Goal: Information Seeking & Learning: Learn about a topic

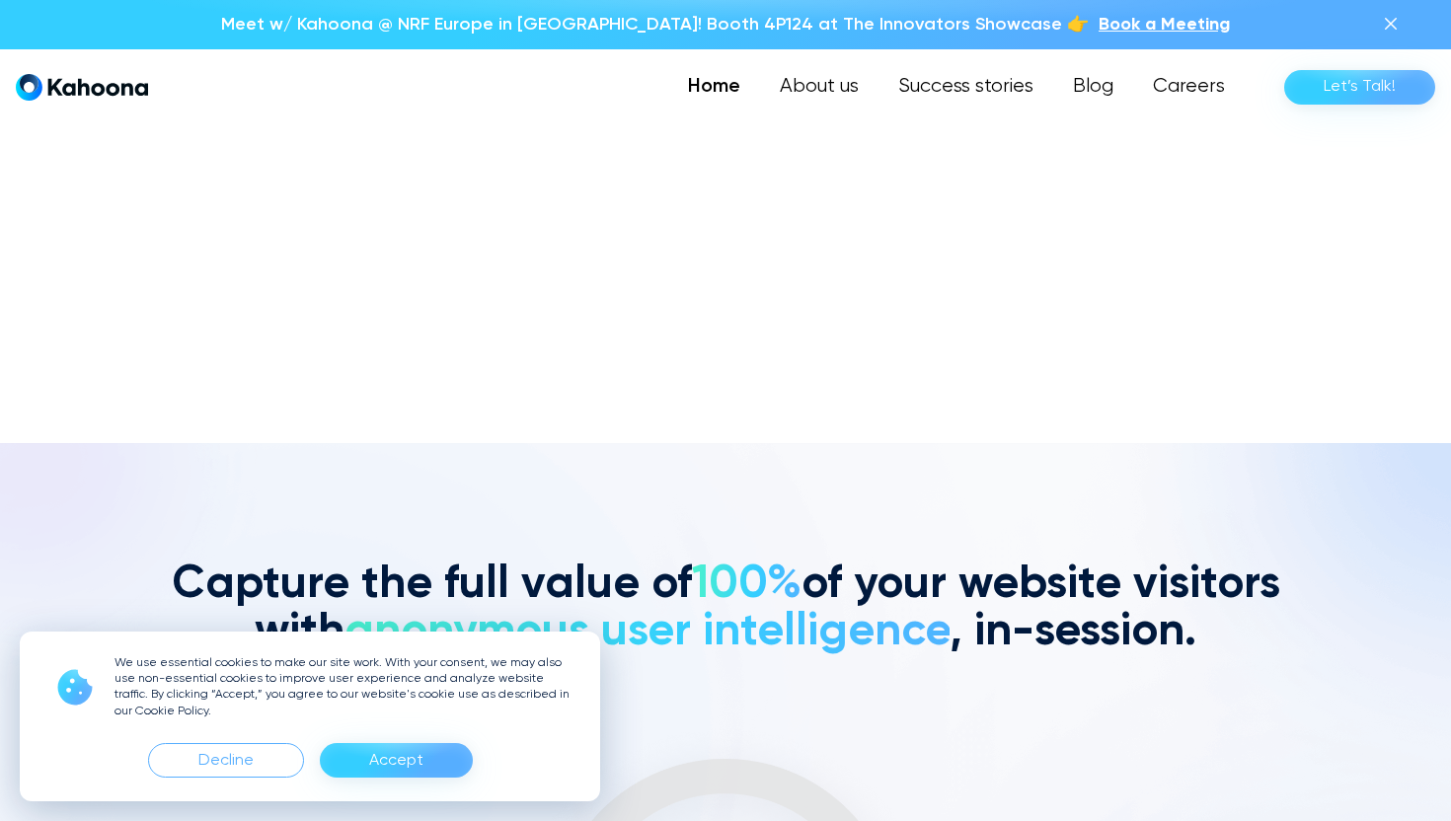
scroll to position [379, 0]
click at [405, 762] on div "Accept" at bounding box center [396, 761] width 54 height 32
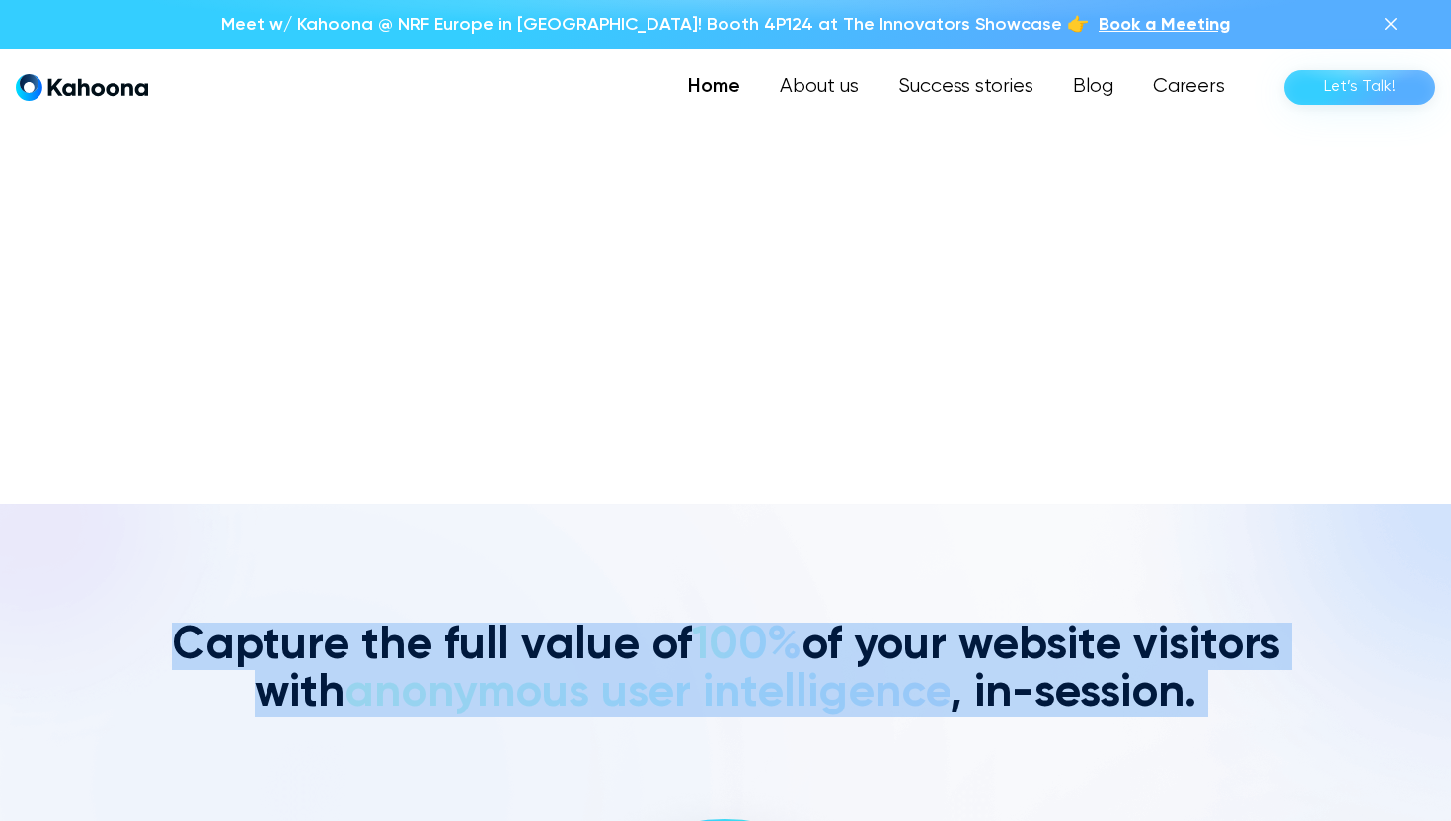
scroll to position [0, 0]
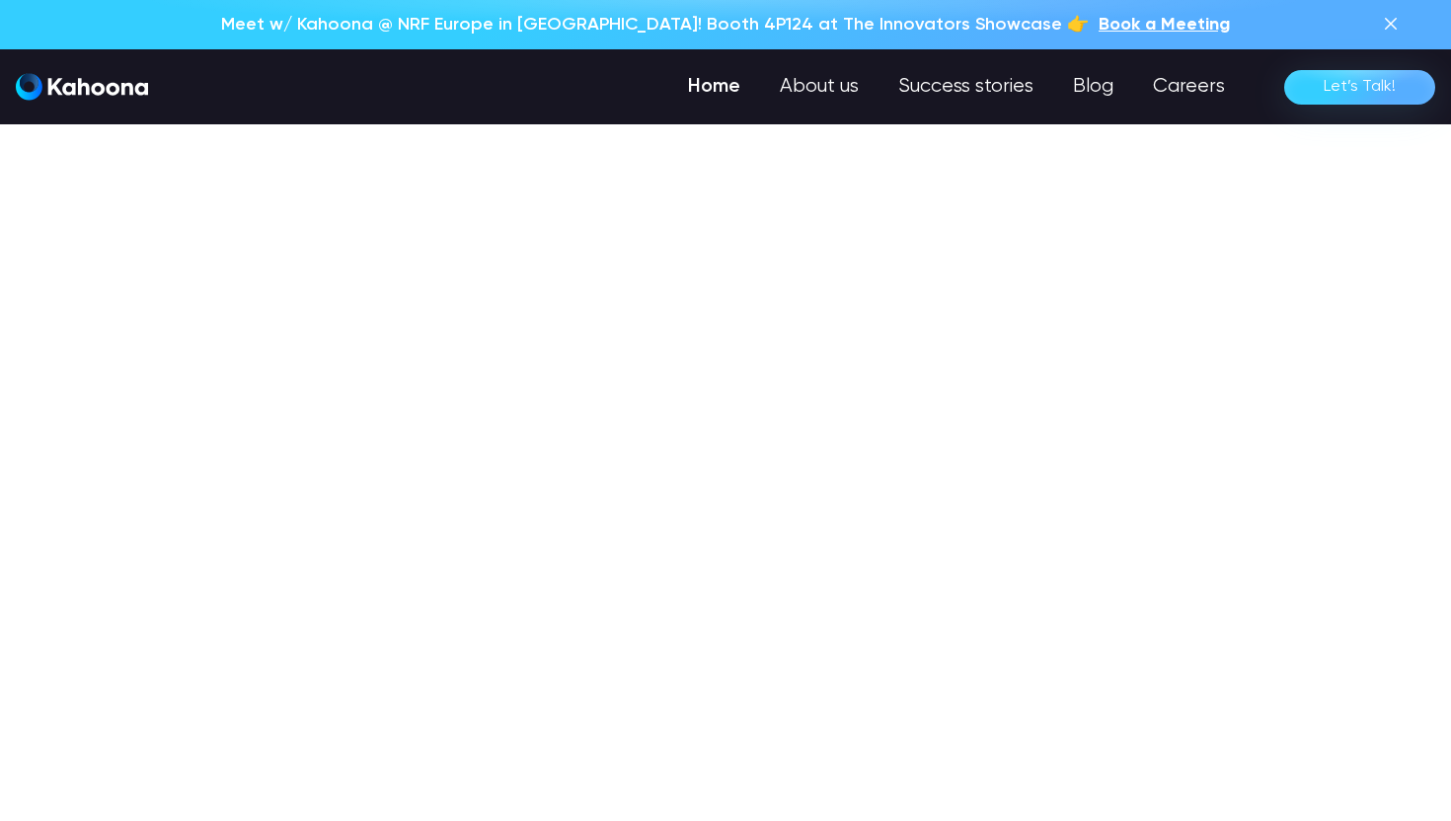
drag, startPoint x: 882, startPoint y: 610, endPoint x: 475, endPoint y: 175, distance: 596.3
copy main "Lo ipsu dolorsit. Ametcon’a EL seddoeiusmo tempo inc utl etdo magnaal enim ADMI…"
click at [472, 234] on section "No more guessing. [PERSON_NAME]’s AI immediately tells you who will convert wil…" at bounding box center [725, 410] width 1451 height 821
click at [941, 92] on link "Success stories" at bounding box center [964, 86] width 178 height 39
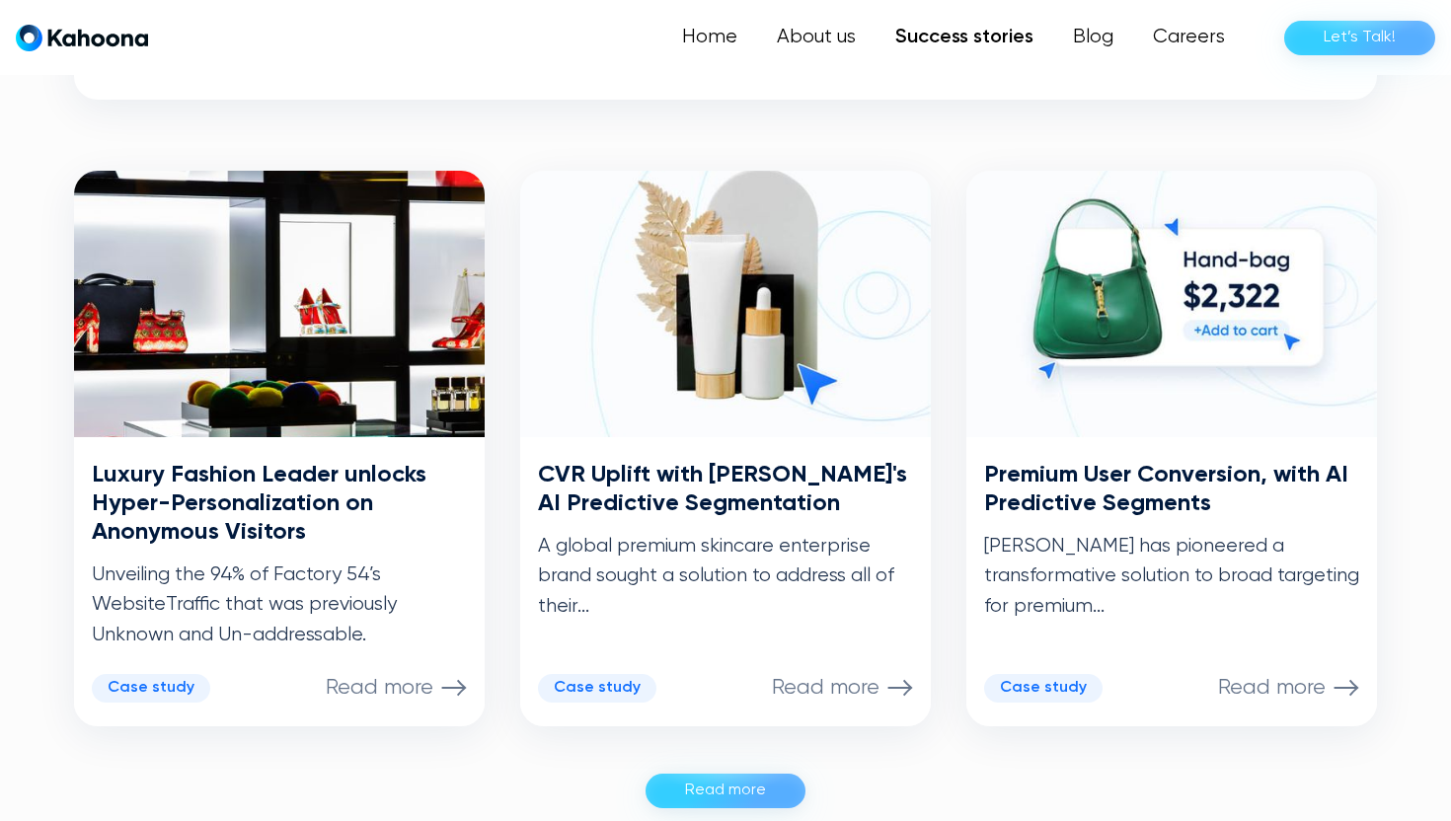
scroll to position [915, 0]
